Goal: Find specific page/section: Find specific page/section

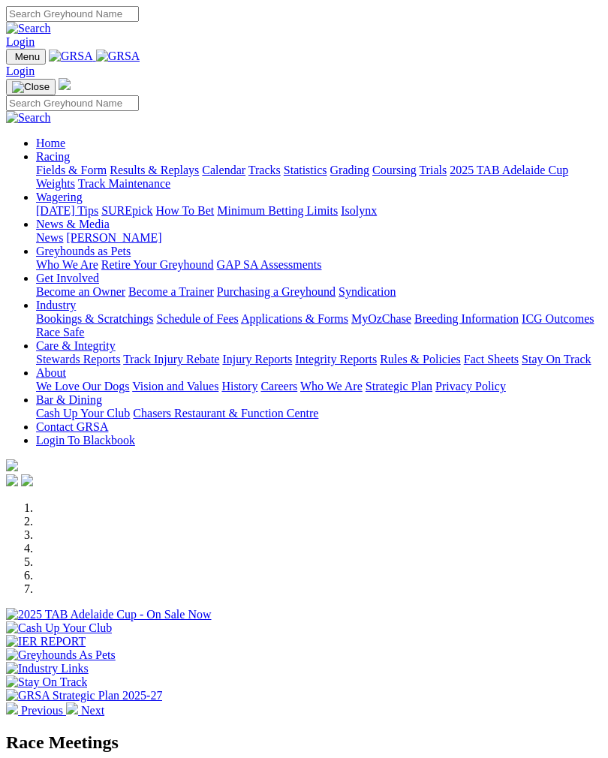
scroll to position [414, 0]
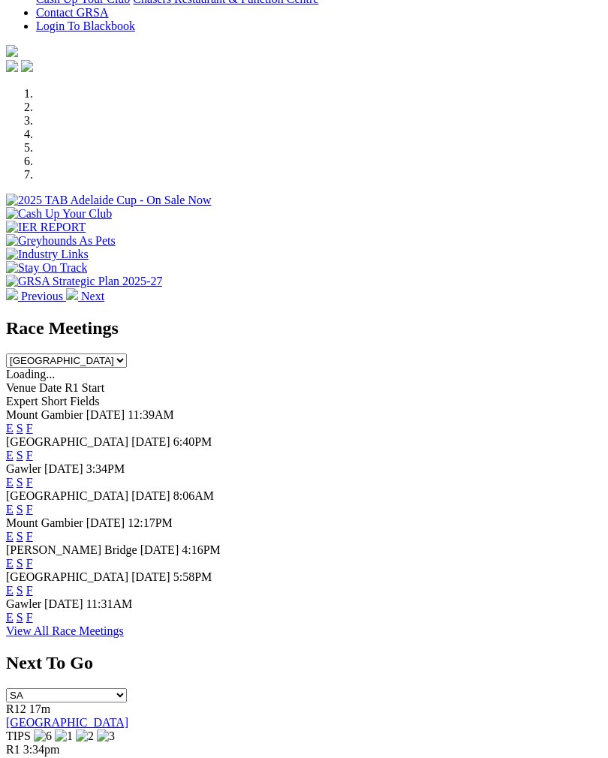
click at [33, 449] on link "F" at bounding box center [29, 455] width 7 height 13
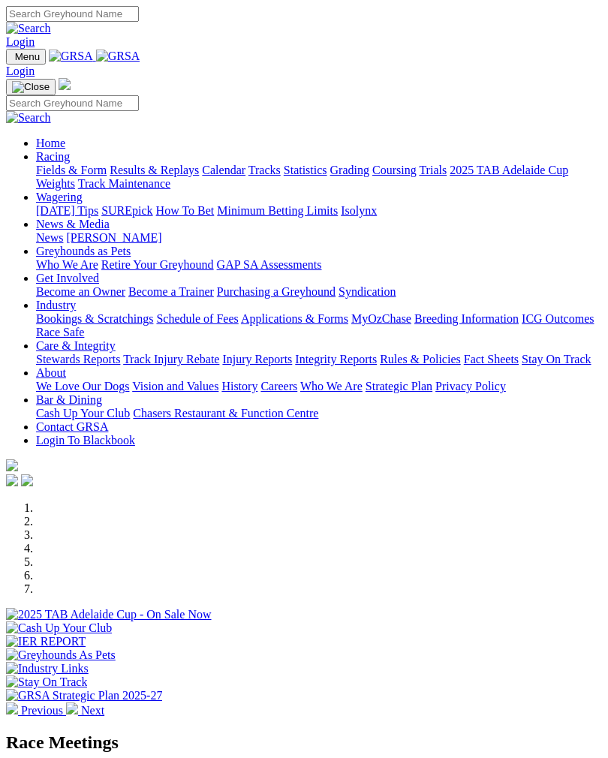
scroll to position [414, 0]
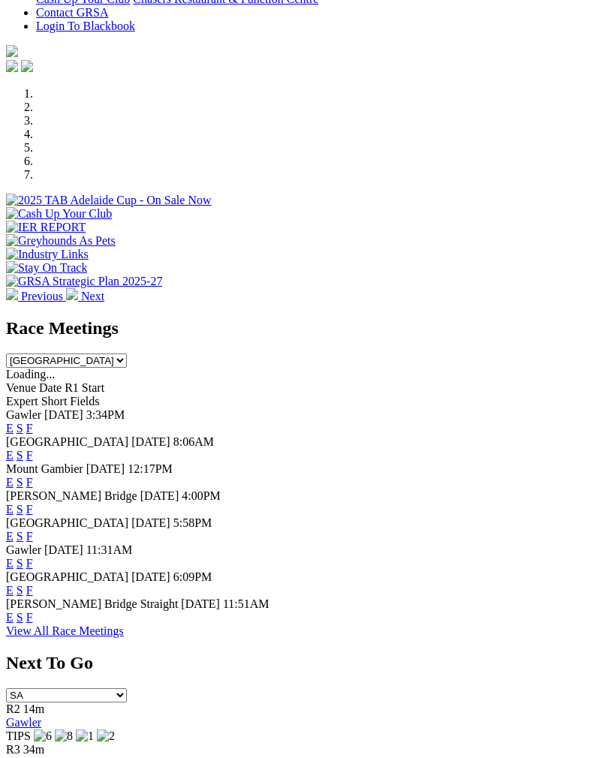
click at [33, 557] on link "F" at bounding box center [29, 563] width 7 height 13
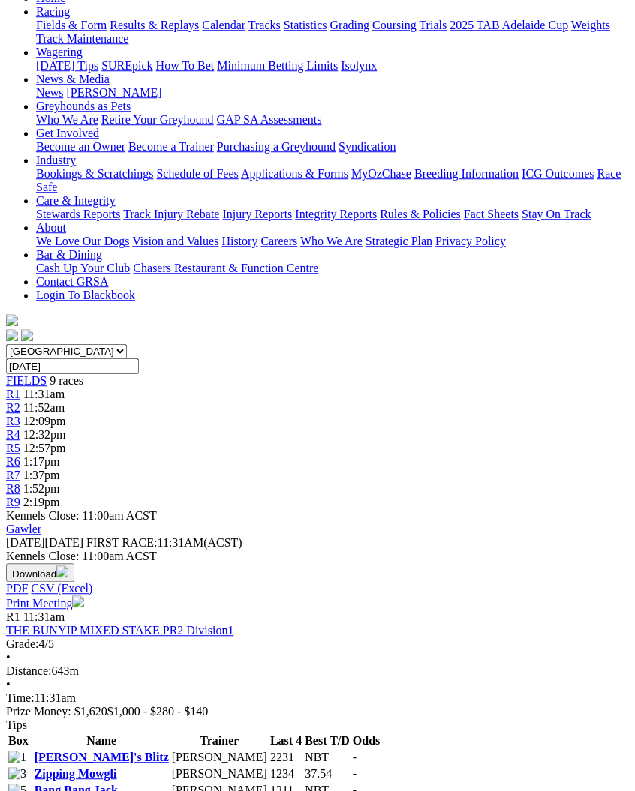
scroll to position [171, 0]
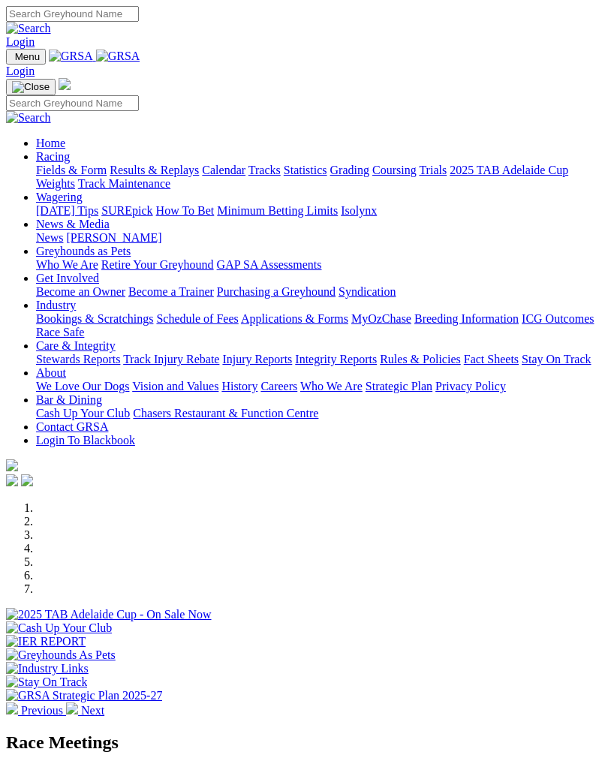
scroll to position [414, 0]
